Goal: Transaction & Acquisition: Download file/media

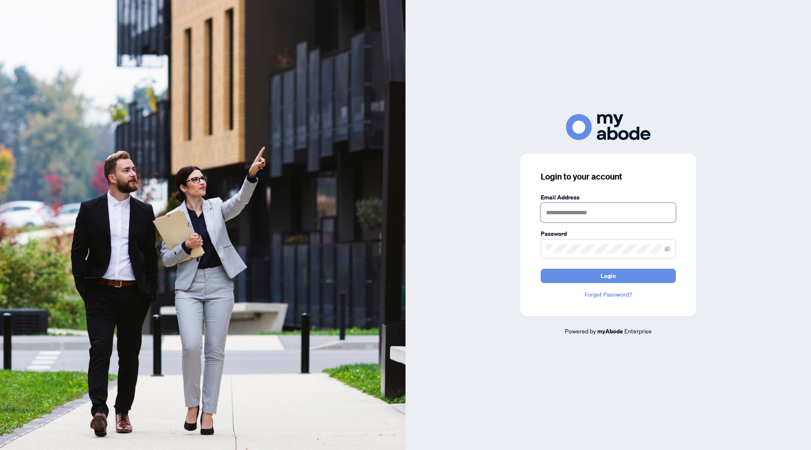
click at [576, 211] on input "text" at bounding box center [608, 212] width 135 height 19
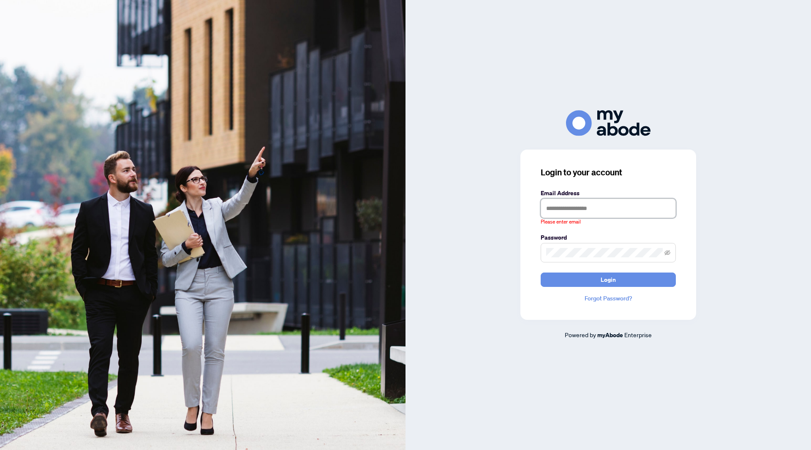
type input "**********"
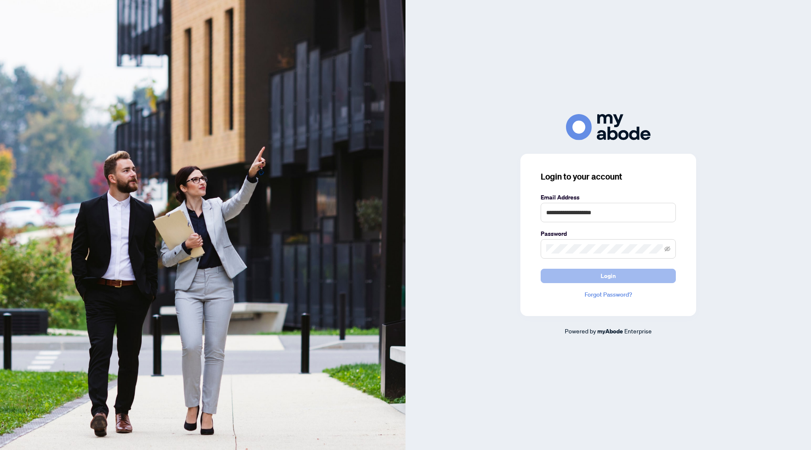
click at [605, 278] on span "Login" at bounding box center [608, 276] width 15 height 14
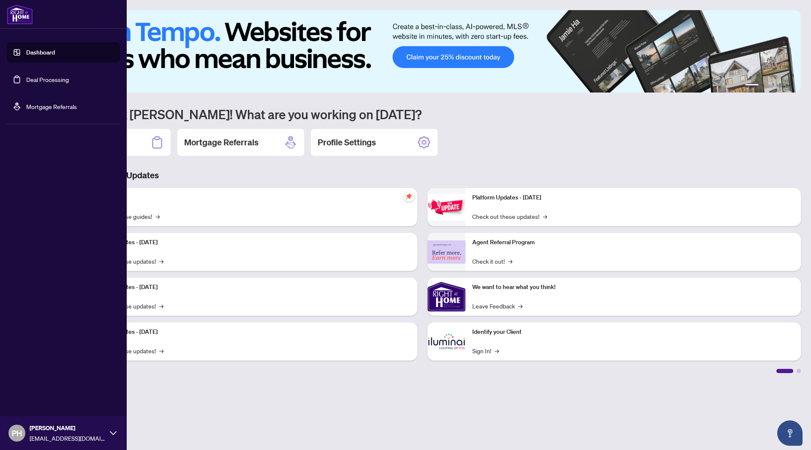
click at [26, 56] on link "Dashboard" at bounding box center [40, 53] width 29 height 8
click at [35, 80] on link "Deal Processing" at bounding box center [47, 80] width 43 height 8
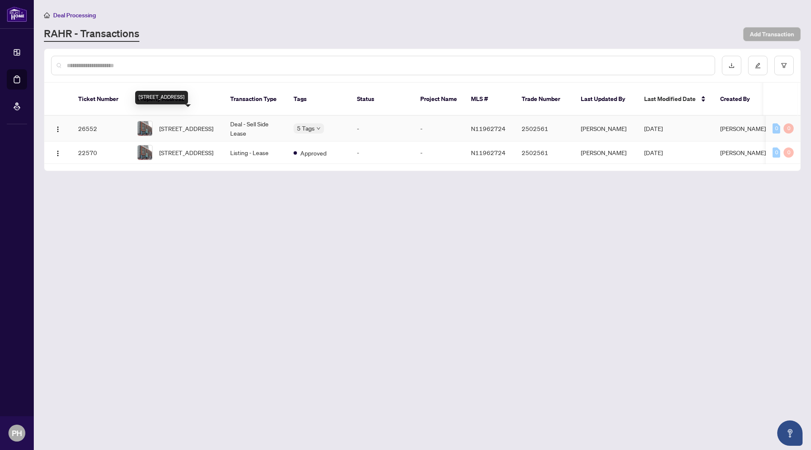
click at [191, 124] on span "[STREET_ADDRESS]" at bounding box center [186, 128] width 54 height 9
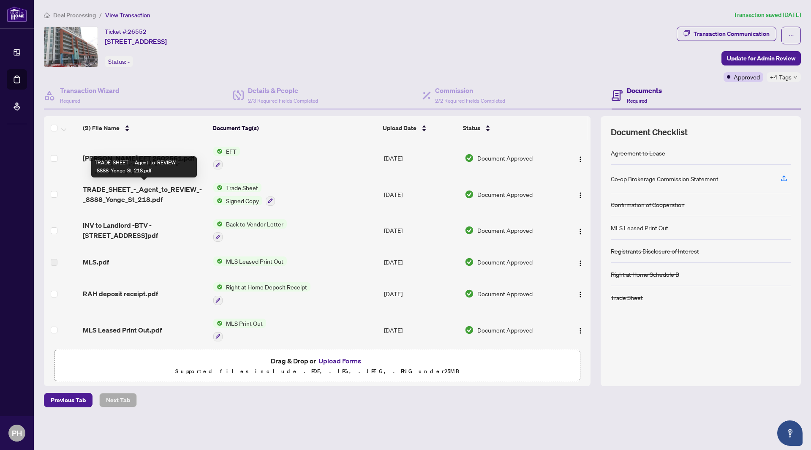
click at [145, 194] on span "TRADE_SHEET_-_Agent_to_REVIEW_-_8888_Yonge_St_218.pdf" at bounding box center [145, 194] width 124 height 20
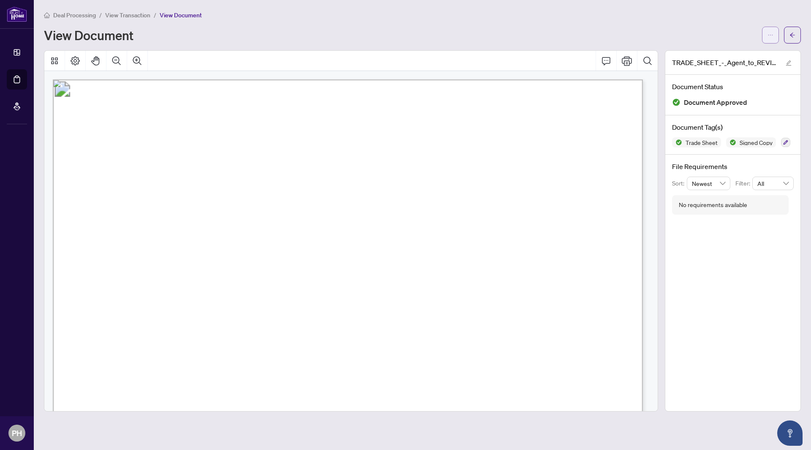
click at [775, 30] on button "button" at bounding box center [770, 35] width 17 height 17
click at [732, 55] on span "Download" at bounding box center [740, 53] width 64 height 9
